Goal: Task Accomplishment & Management: Use online tool/utility

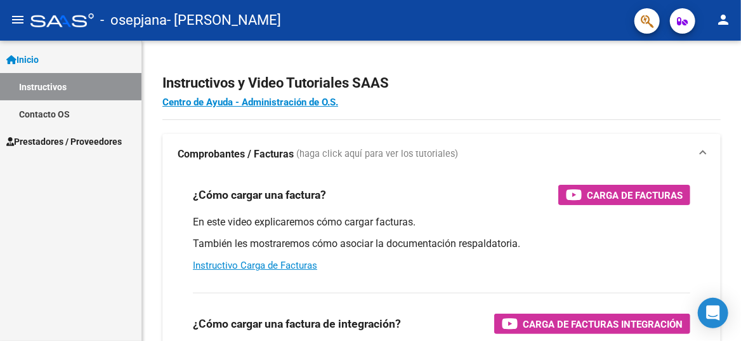
click at [56, 140] on span "Prestadores / Proveedores" at bounding box center [63, 141] width 115 height 14
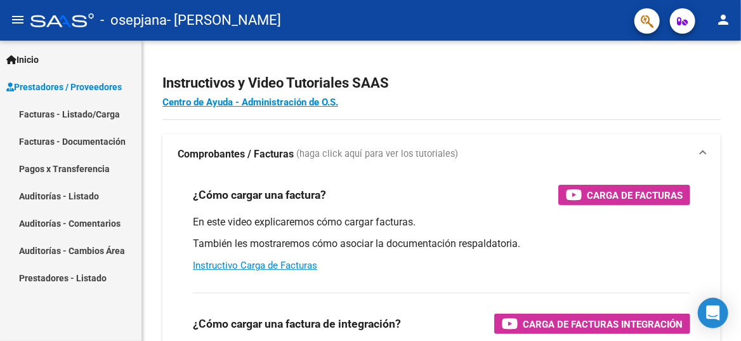
click at [53, 109] on link "Facturas - Listado/Carga" at bounding box center [70, 113] width 141 height 27
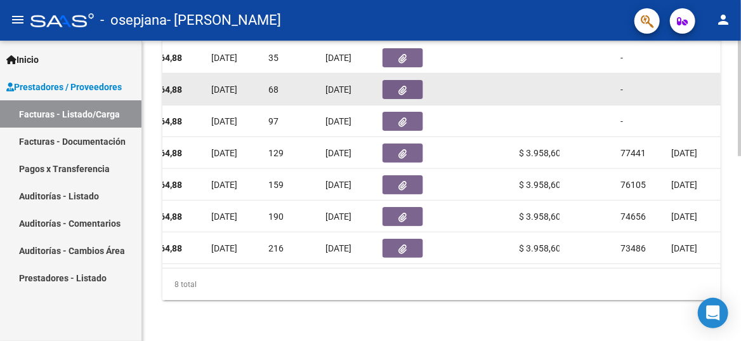
scroll to position [351, 0]
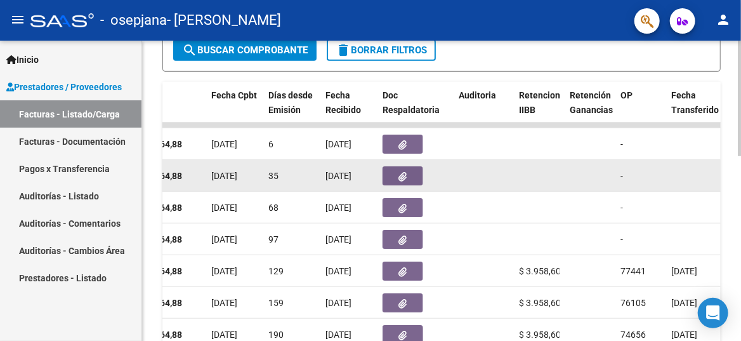
click at [402, 170] on span "button" at bounding box center [403, 175] width 8 height 11
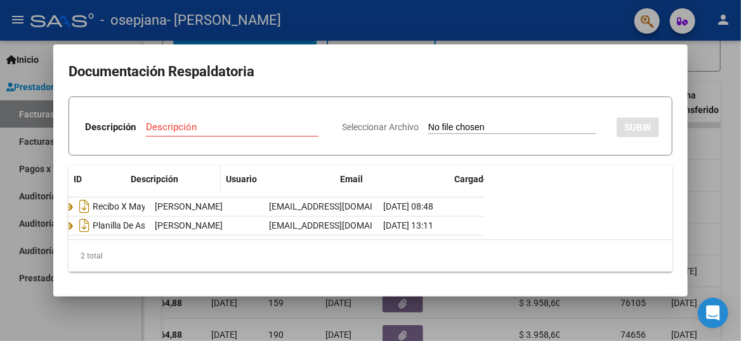
scroll to position [0, 69]
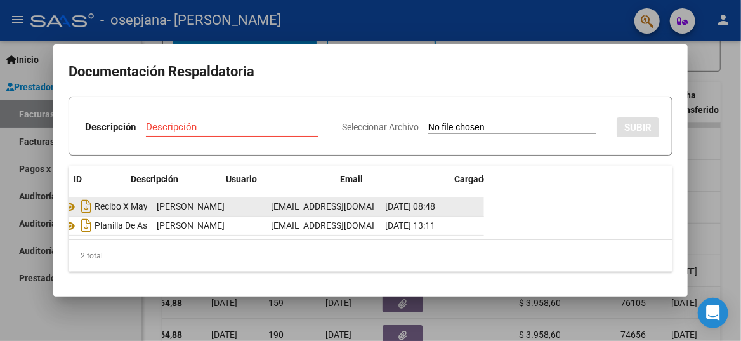
click at [139, 205] on div "Recibo X Mayo" at bounding box center [104, 206] width 85 height 20
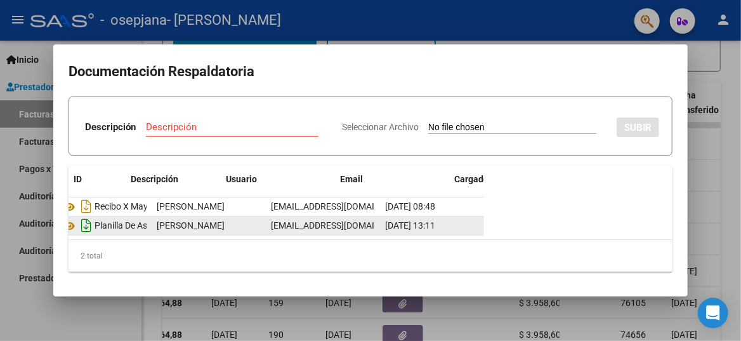
scroll to position [0, 25]
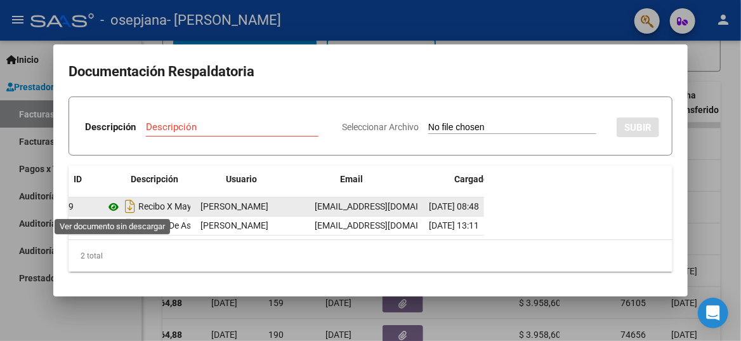
click at [113, 202] on icon at bounding box center [113, 206] width 16 height 15
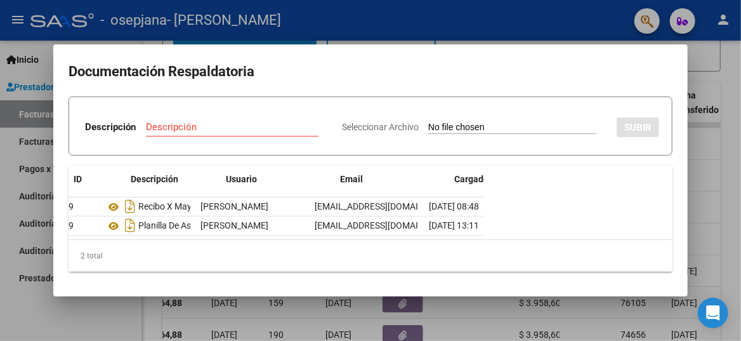
click at [711, 94] on div at bounding box center [370, 170] width 741 height 341
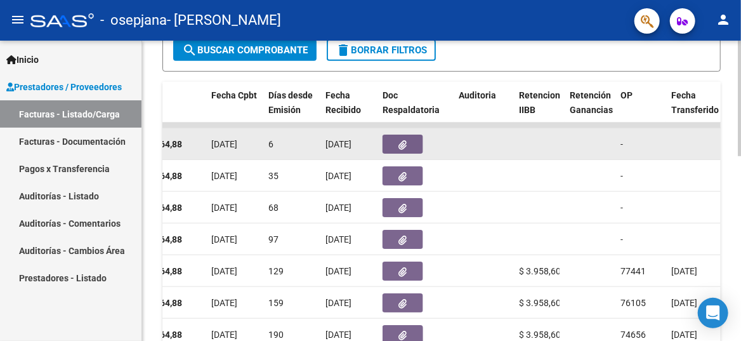
click at [410, 153] on datatable-body-cell at bounding box center [415, 143] width 76 height 31
click at [405, 140] on icon "button" at bounding box center [403, 145] width 8 height 10
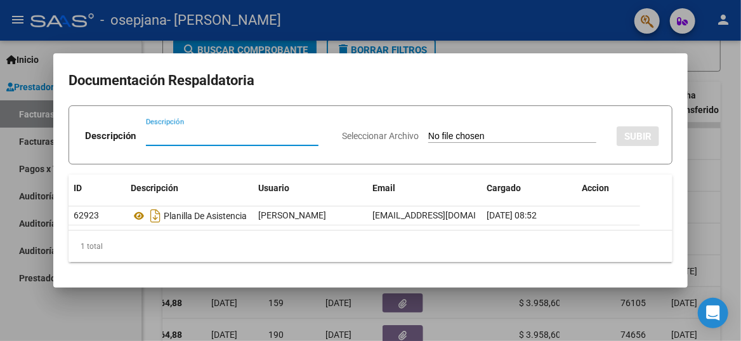
click at [154, 131] on input "Descripción" at bounding box center [232, 135] width 172 height 11
type input "Recibo X fact 84"
click at [521, 125] on div "Seleccionar Archivo SUBIR" at bounding box center [500, 134] width 317 height 37
click at [481, 131] on input "Seleccionar Archivo" at bounding box center [512, 137] width 168 height 12
type input "C:\fakepath\84 - OSEPJANA.pdf"
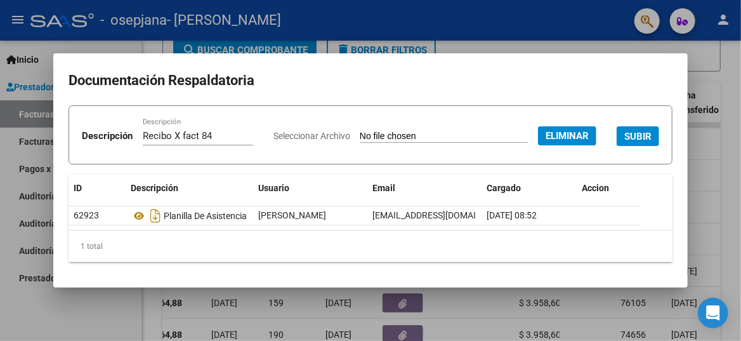
scroll to position [15, 0]
click at [616, 142] on button "SUBIR" at bounding box center [637, 136] width 42 height 20
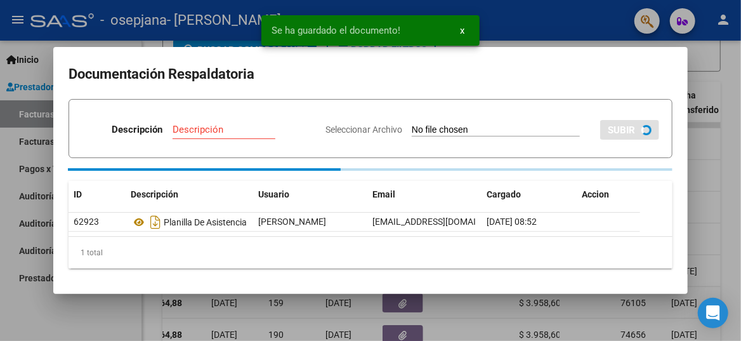
scroll to position [0, 0]
